Goal: Information Seeking & Learning: Understand process/instructions

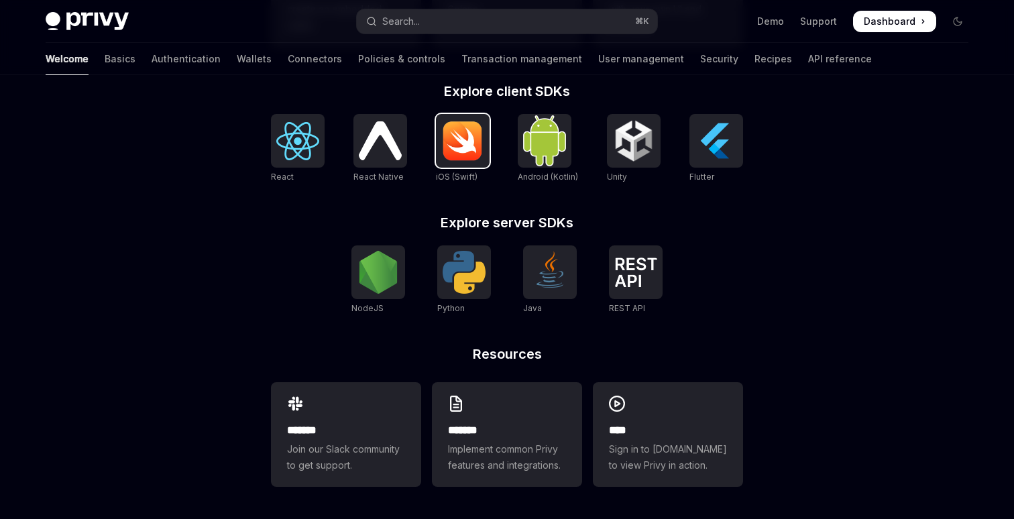
scroll to position [533, 0]
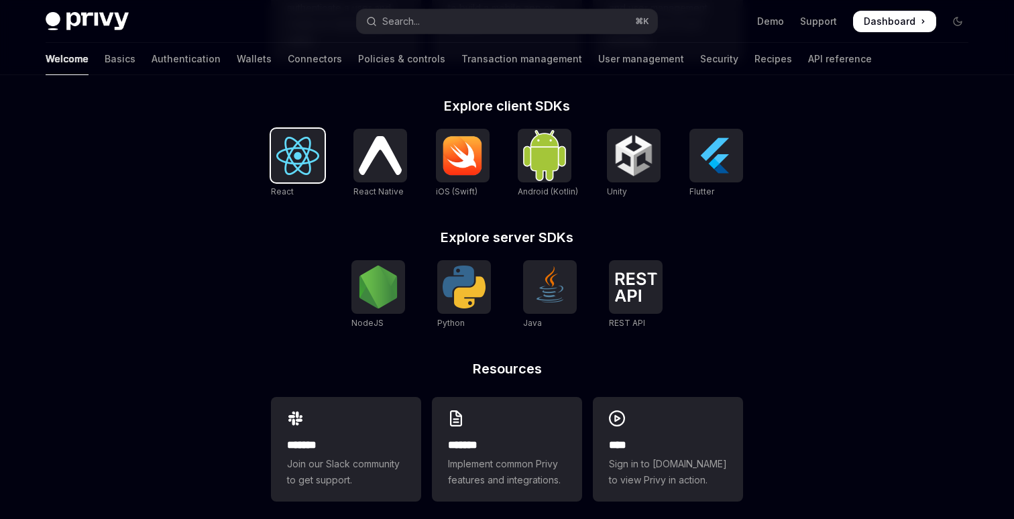
click at [304, 163] on img at bounding box center [297, 156] width 43 height 38
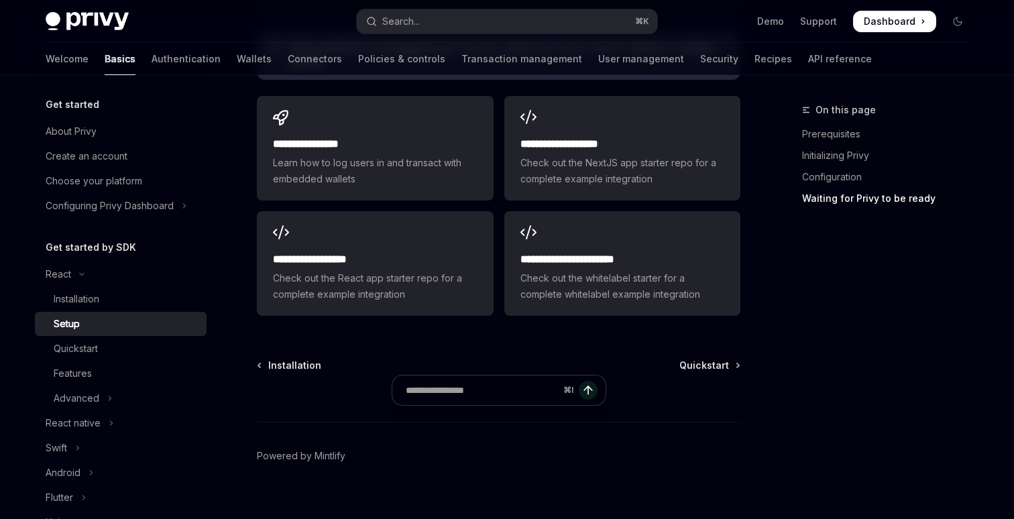
scroll to position [1801, 0]
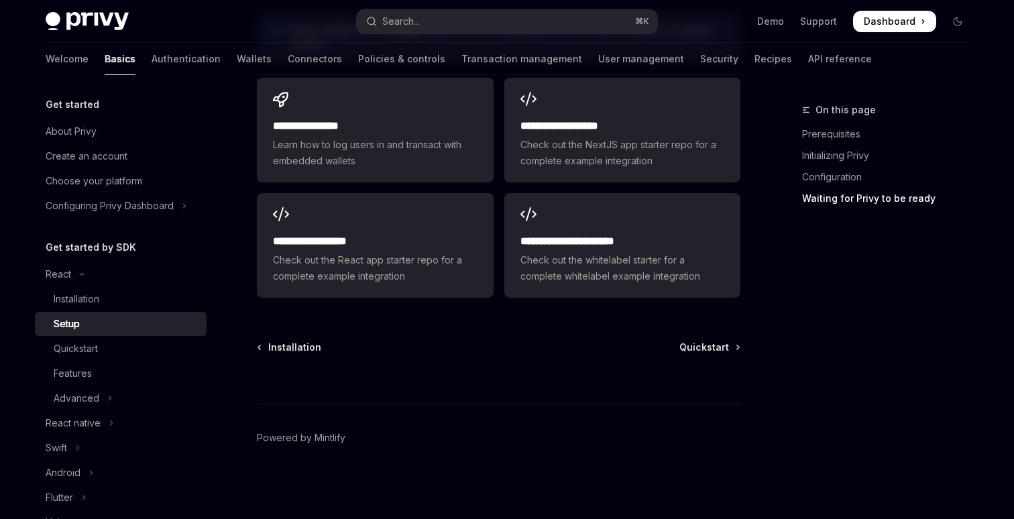
click at [304, 163] on span "Learn how to log users in and transact with embedded wallets" at bounding box center [375, 153] width 204 height 32
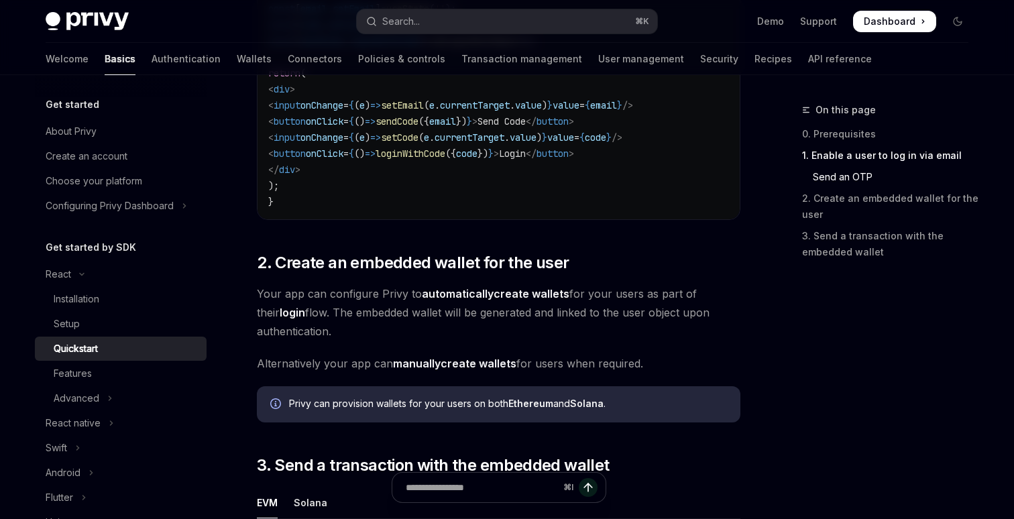
scroll to position [832, 0]
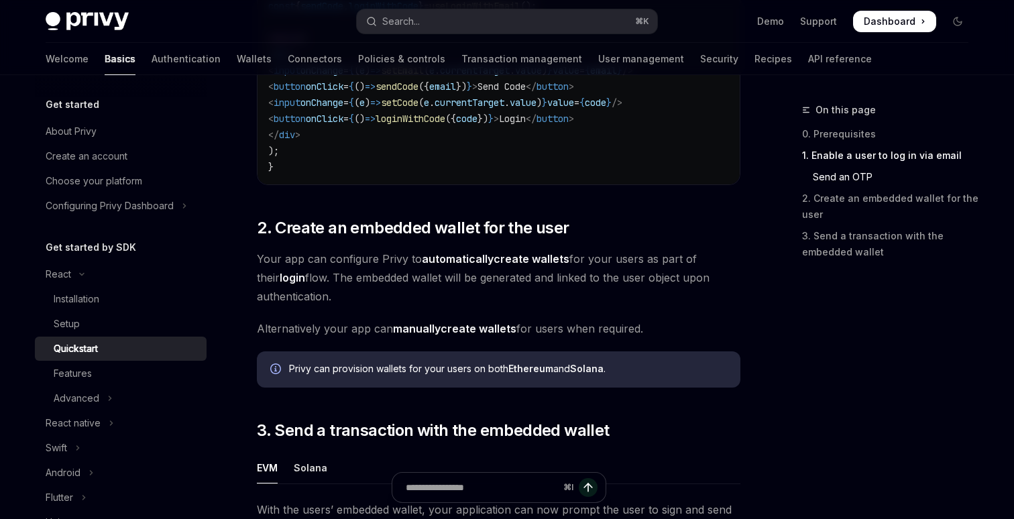
click at [889, 27] on span "Dashboard" at bounding box center [890, 21] width 52 height 13
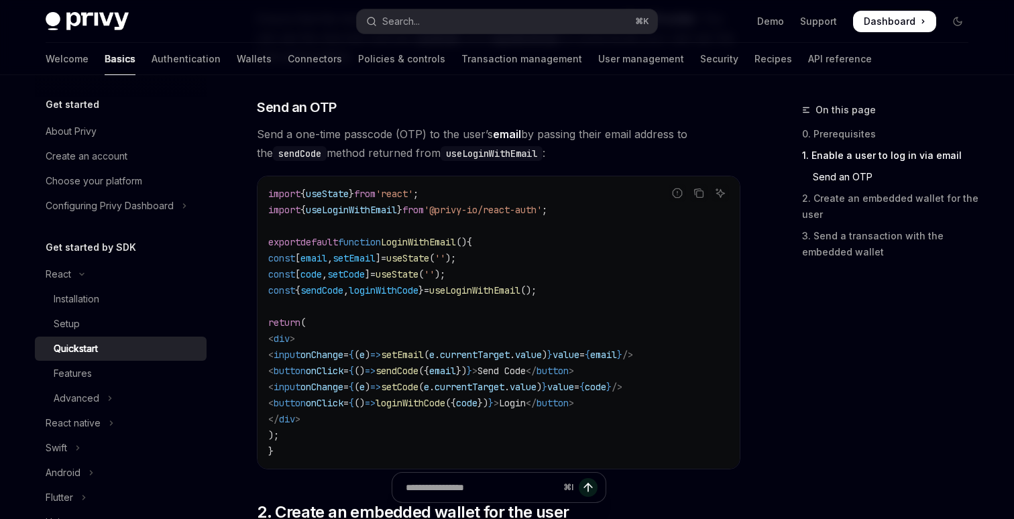
scroll to position [0, 0]
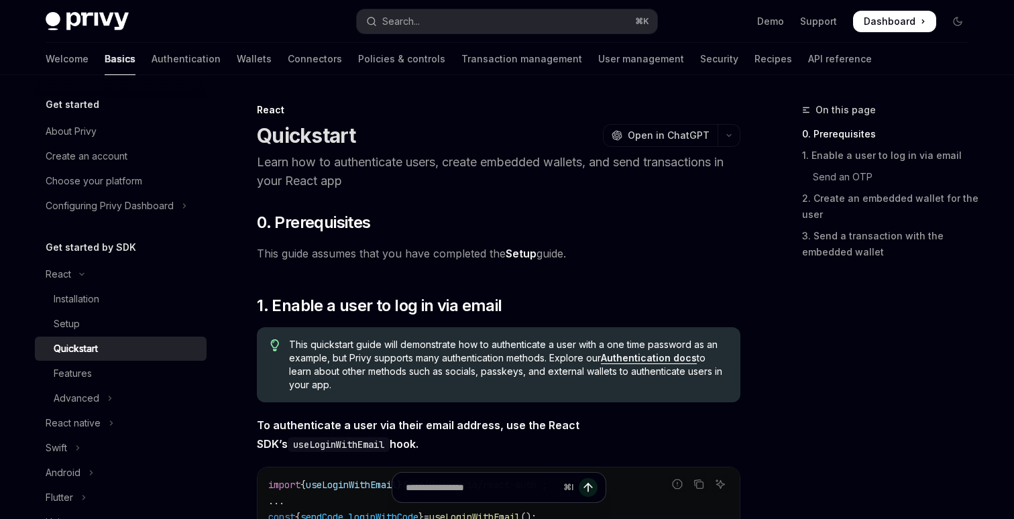
click at [80, 17] on img at bounding box center [87, 21] width 83 height 19
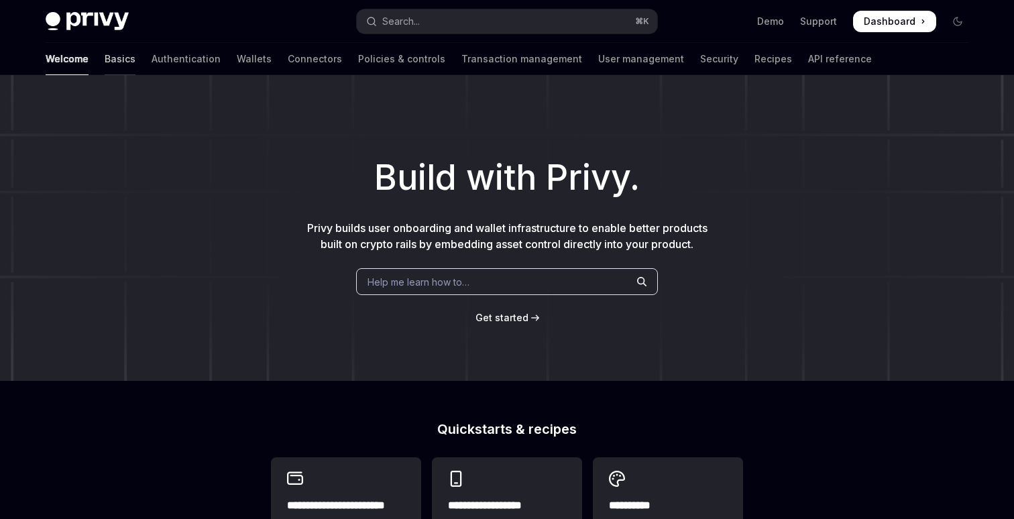
click at [105, 54] on link "Basics" at bounding box center [120, 59] width 31 height 32
click at [152, 54] on link "Authentication" at bounding box center [186, 59] width 69 height 32
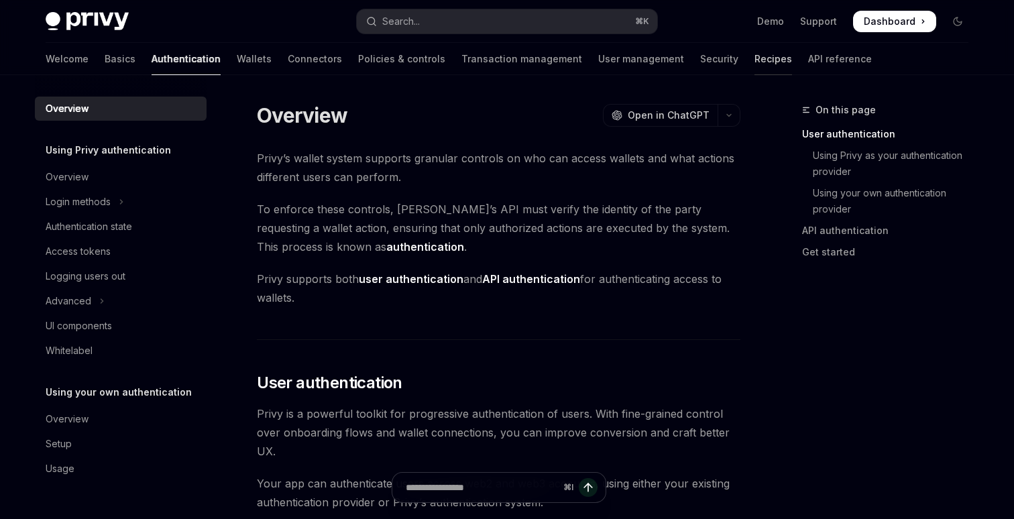
click at [755, 59] on link "Recipes" at bounding box center [774, 59] width 38 height 32
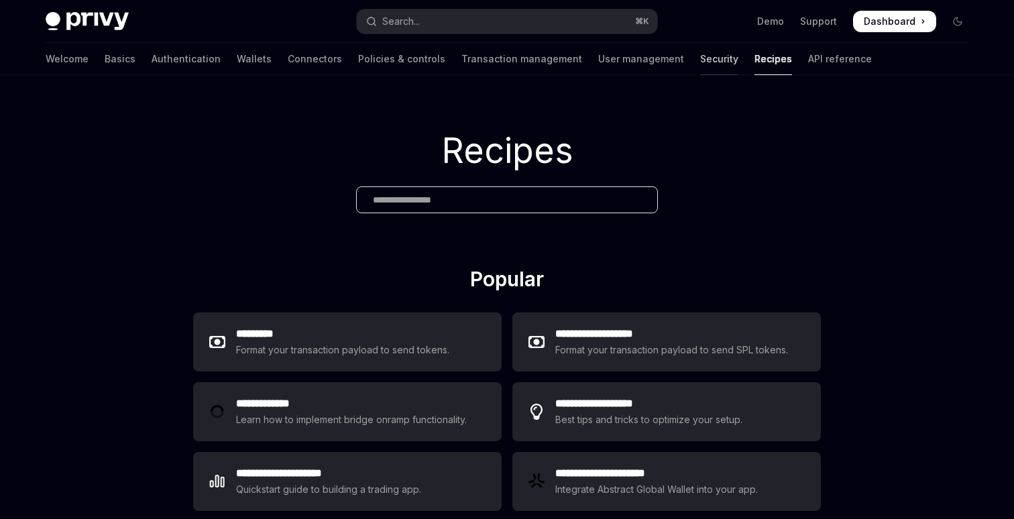
click at [700, 62] on link "Security" at bounding box center [719, 59] width 38 height 32
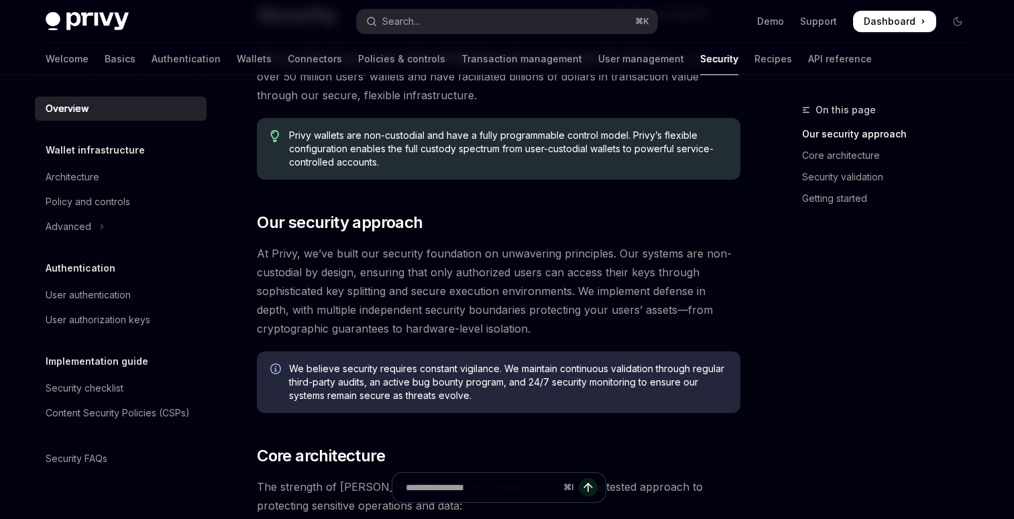
scroll to position [85, 0]
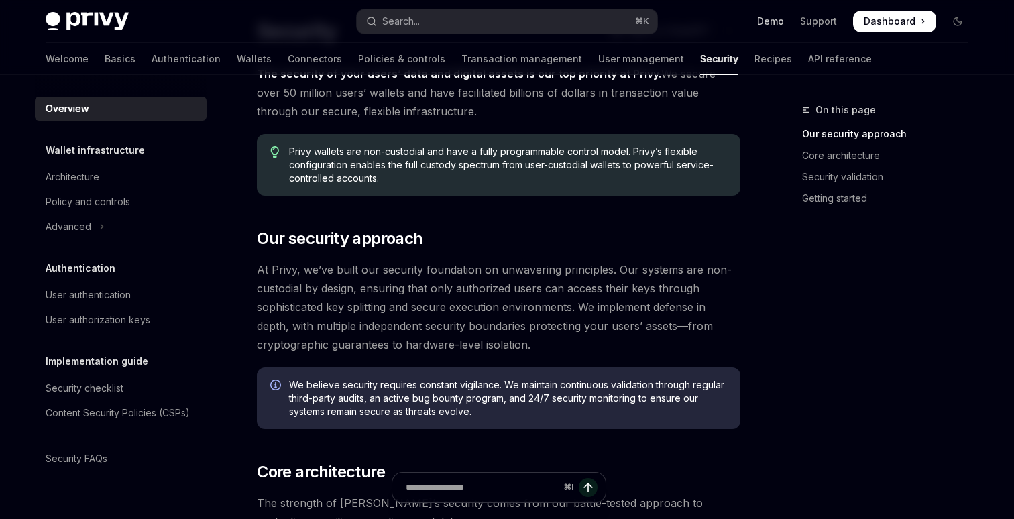
click at [770, 22] on link "Demo" at bounding box center [770, 21] width 27 height 13
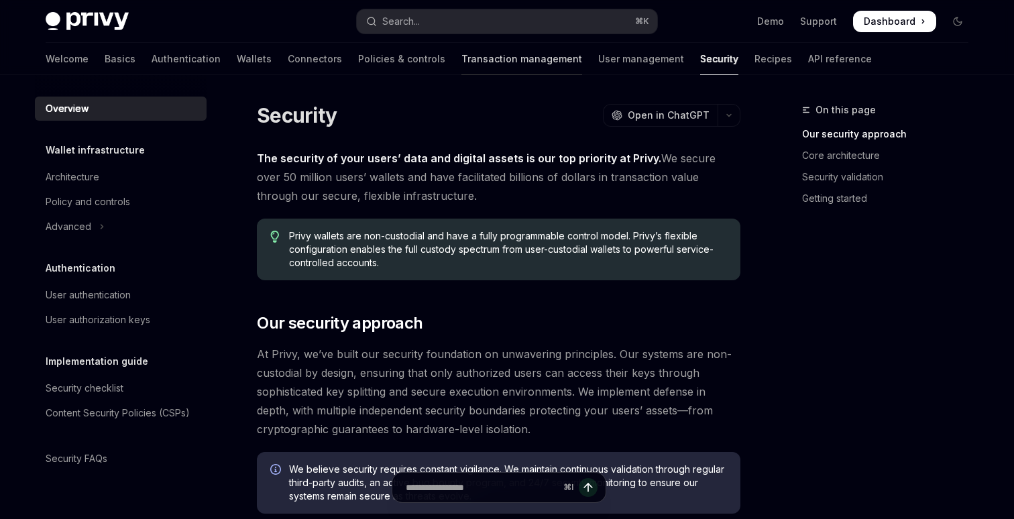
click at [461, 52] on link "Transaction management" at bounding box center [521, 59] width 121 height 32
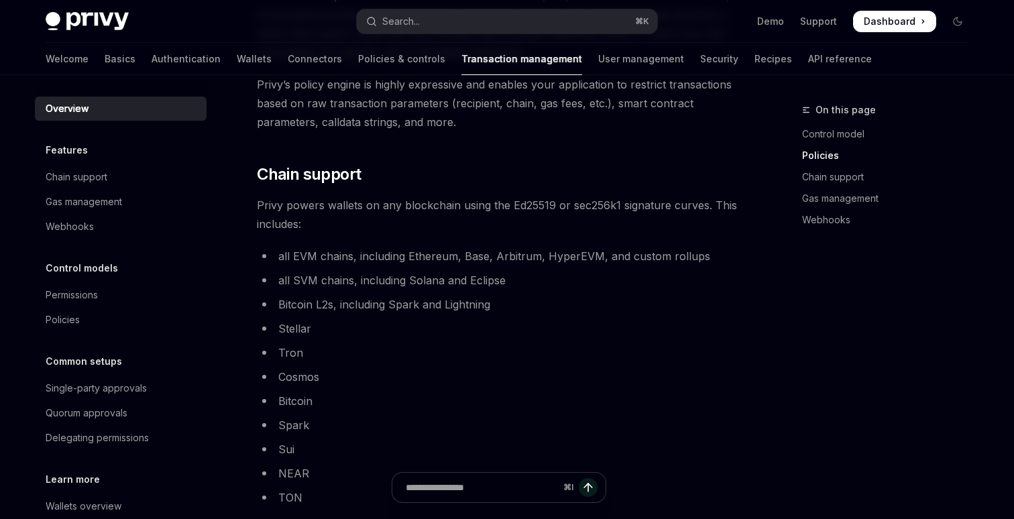
scroll to position [692, 0]
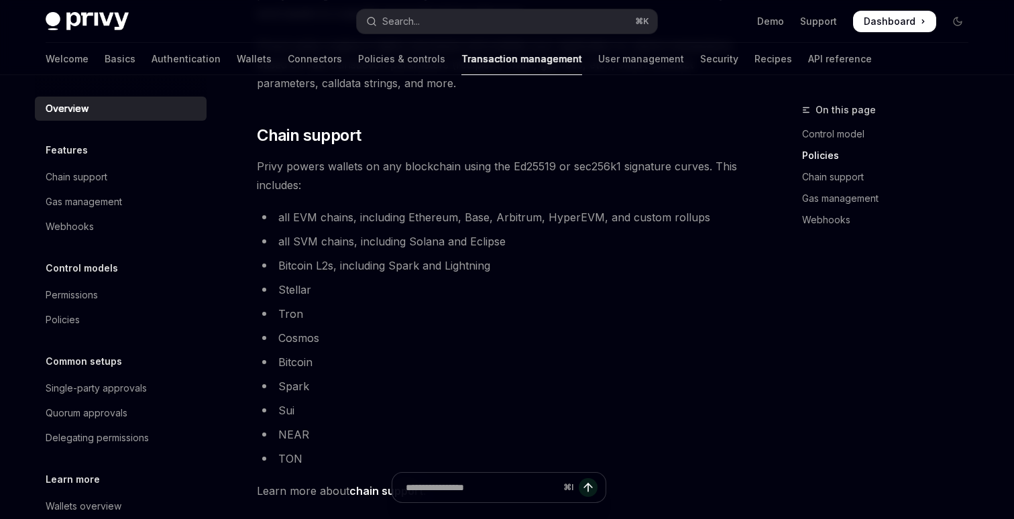
click at [565, 348] on ul "all EVM chains, including Ethereum, Base, Arbitrum, HyperEVM, and custom rollup…" at bounding box center [499, 338] width 484 height 260
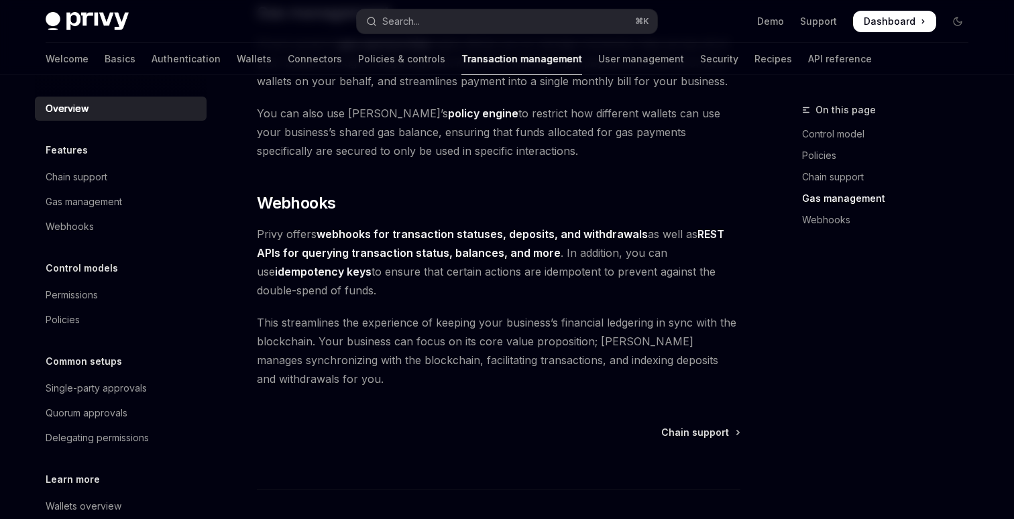
scroll to position [1231, 0]
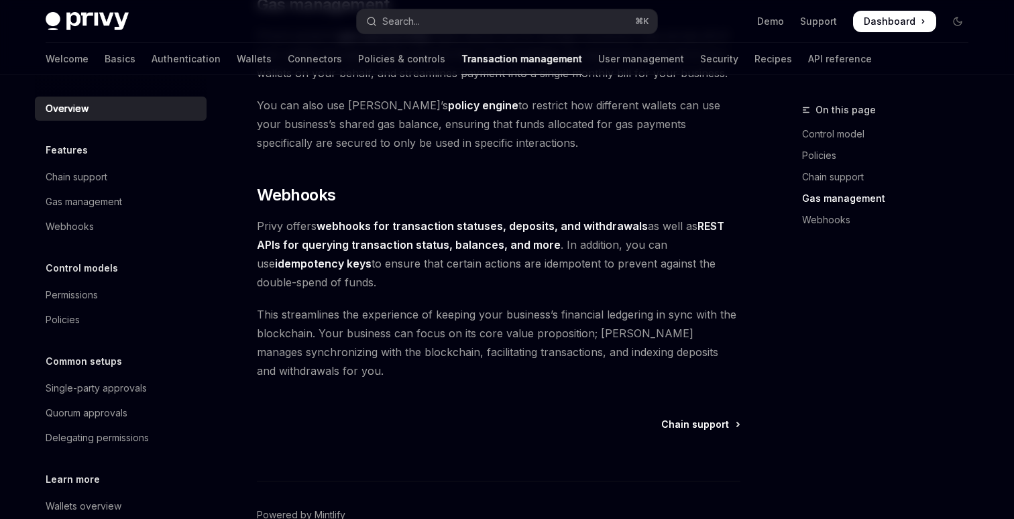
click at [710, 421] on span "Chain support" at bounding box center [695, 424] width 68 height 13
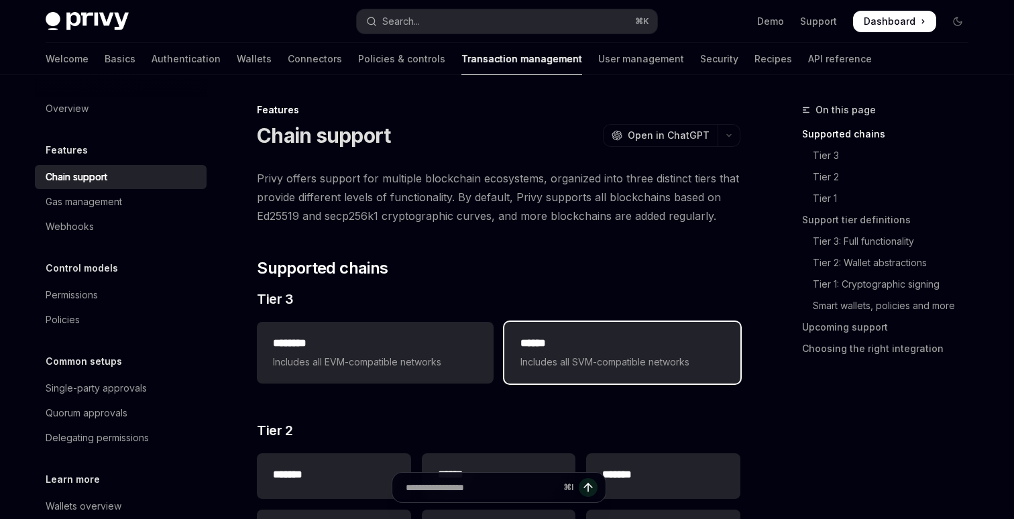
click at [647, 339] on h2 "******" at bounding box center [623, 343] width 204 height 16
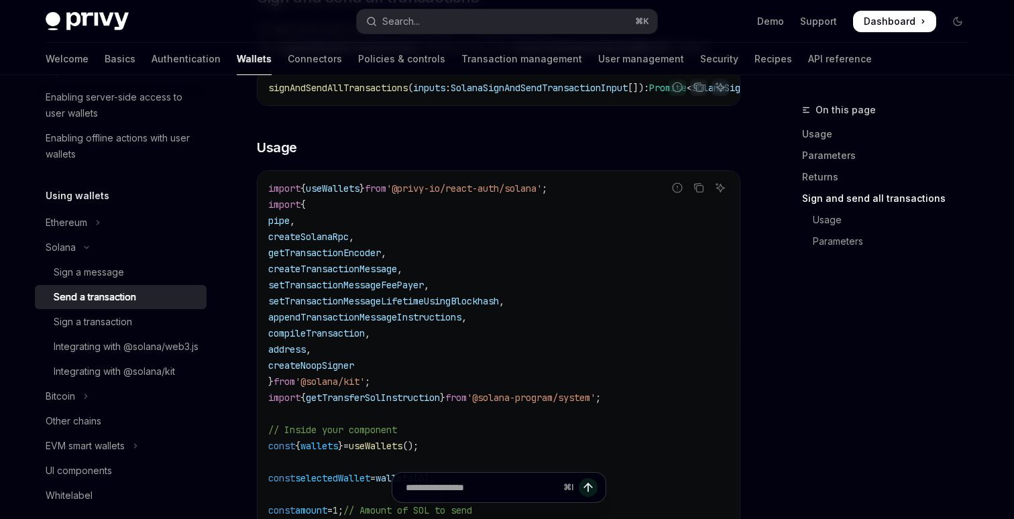
scroll to position [2060, 0]
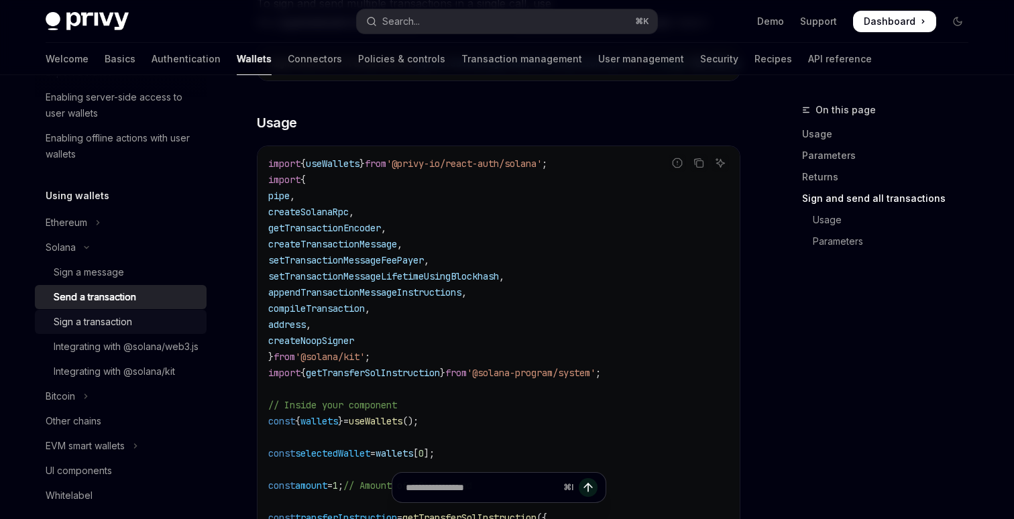
click at [141, 327] on div "Sign a transaction" at bounding box center [126, 322] width 145 height 16
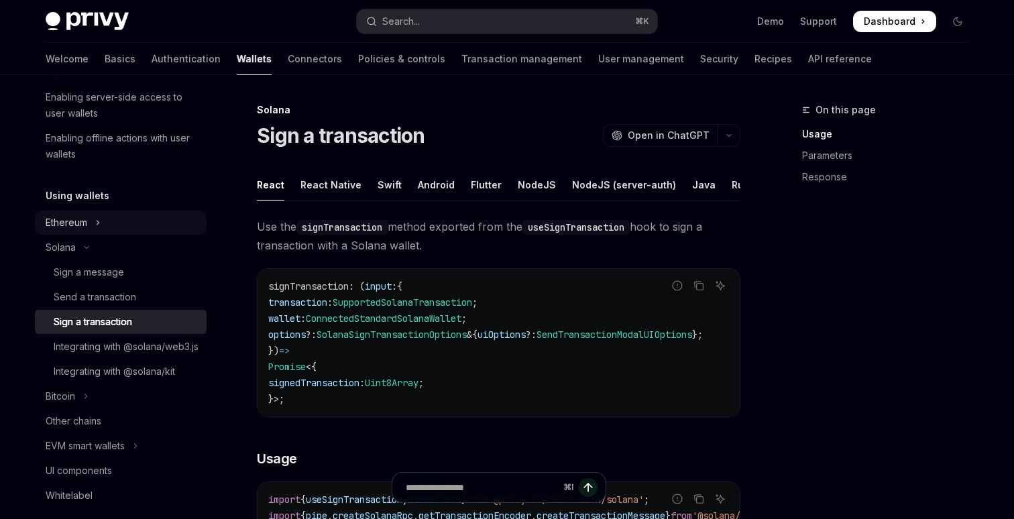
click at [134, 224] on button "Ethereum" at bounding box center [121, 223] width 172 height 24
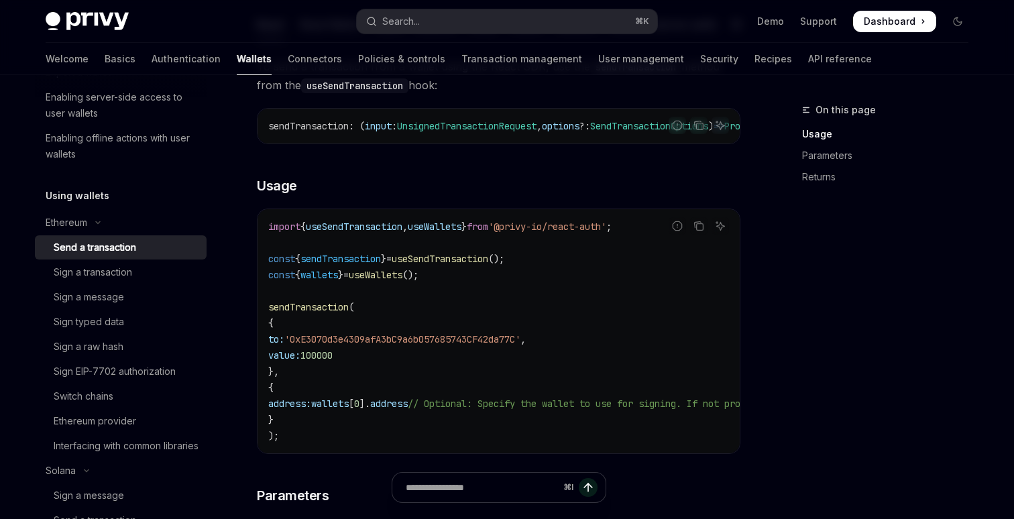
scroll to position [159, 0]
click at [138, 224] on button "Ethereum" at bounding box center [121, 223] width 172 height 24
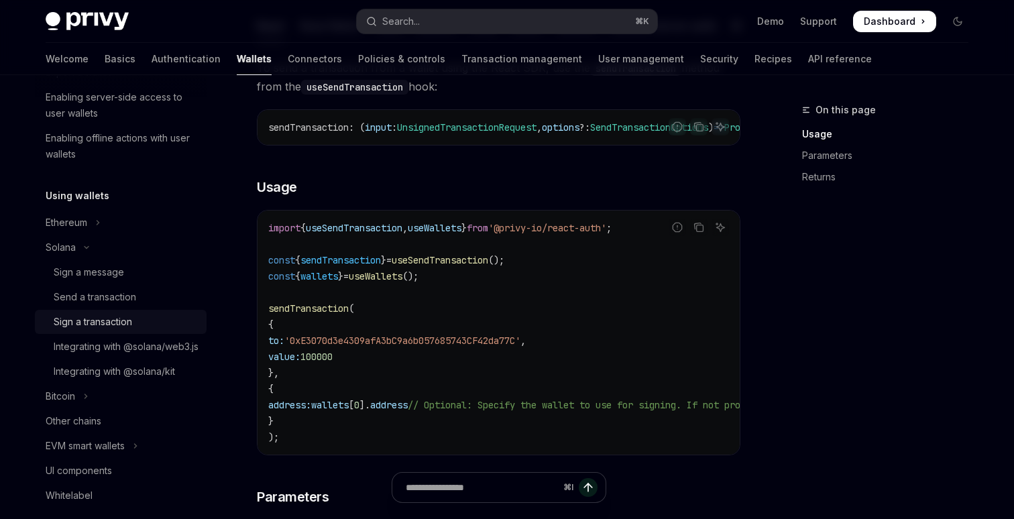
click at [140, 322] on div "Sign a transaction" at bounding box center [126, 322] width 145 height 16
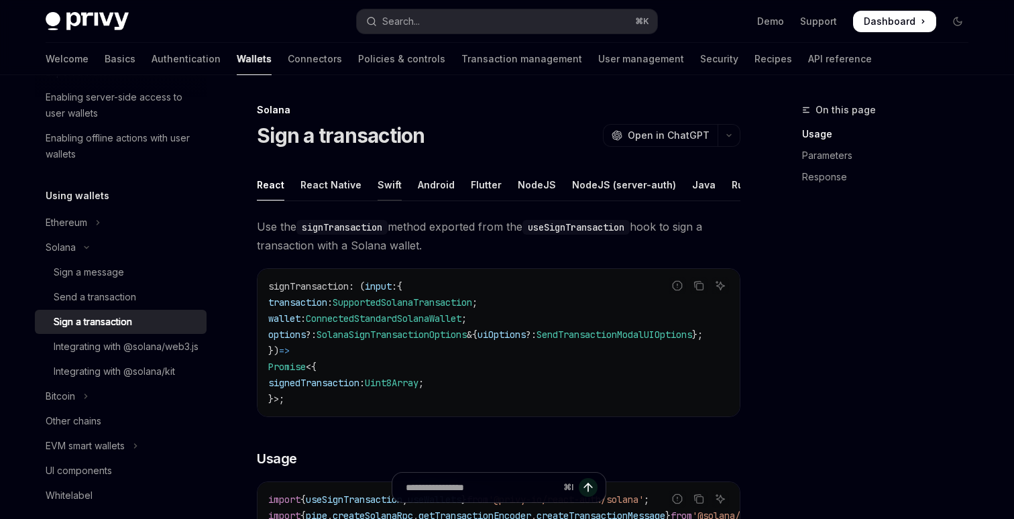
click at [378, 182] on div "Swift" at bounding box center [390, 185] width 24 height 32
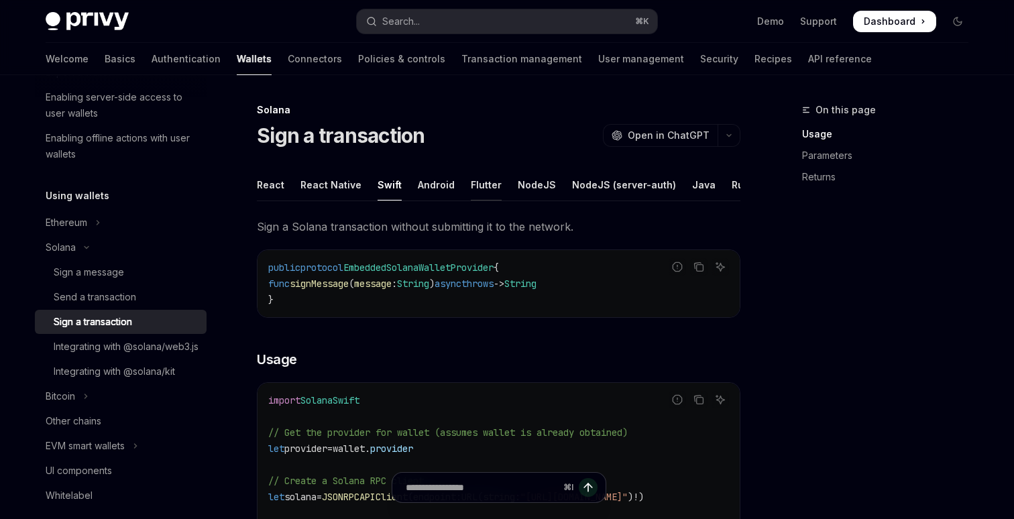
click at [471, 184] on div "Flutter" at bounding box center [486, 185] width 31 height 32
type textarea "*"
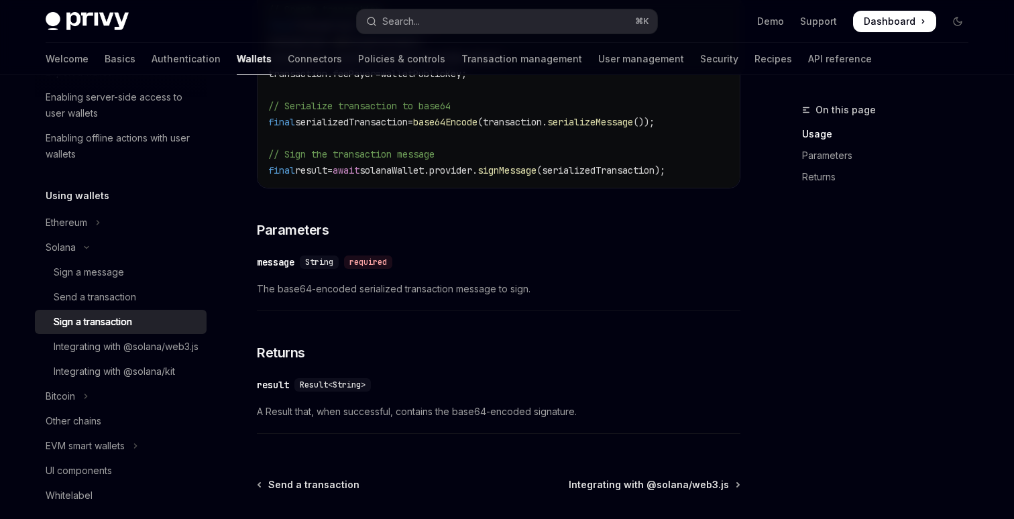
scroll to position [710, 0]
